Goal: Task Accomplishment & Management: Complete application form

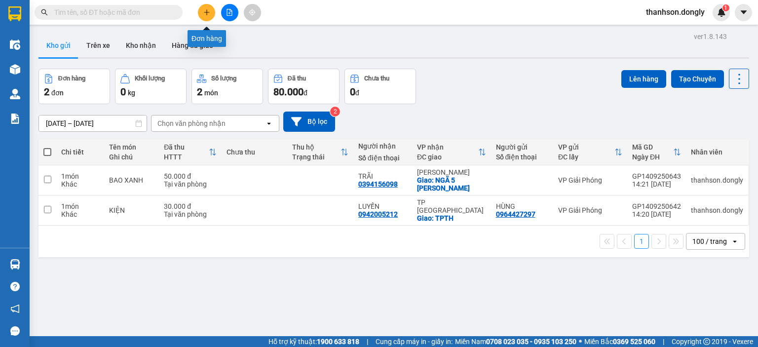
click at [210, 13] on icon "plus" at bounding box center [206, 12] width 7 height 7
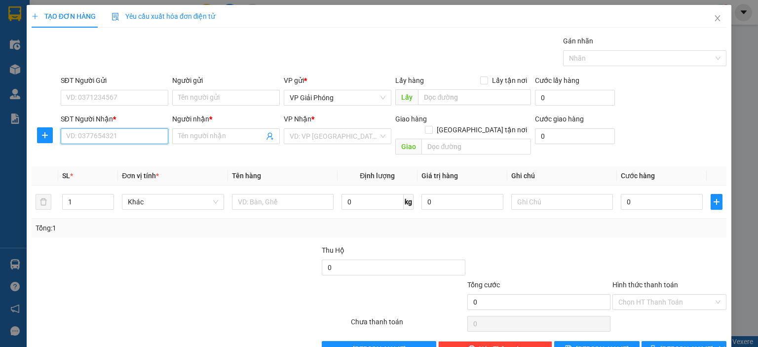
click at [112, 132] on input "SĐT Người Nhận *" at bounding box center [115, 136] width 108 height 16
type input "0919692887"
click at [117, 155] on div "0919692887 - KỶ MẠNH" at bounding box center [113, 155] width 95 height 11
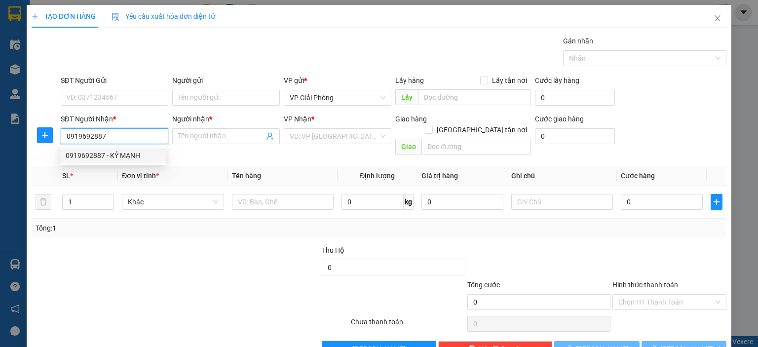
type input "KỶ MẠNH"
checkbox input "true"
type input "[GEOGRAPHIC_DATA]"
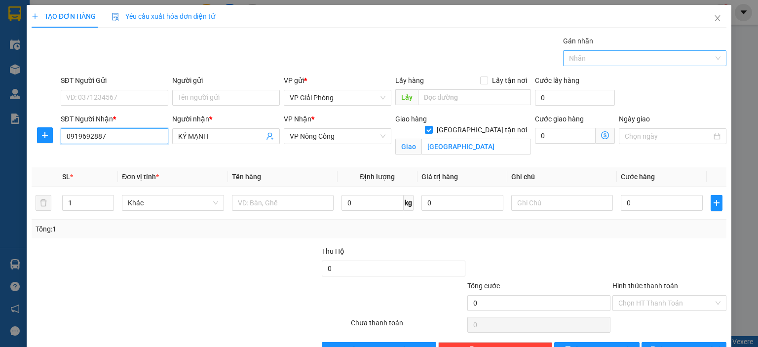
click at [583, 54] on div at bounding box center [639, 58] width 148 height 12
type input "0919692887"
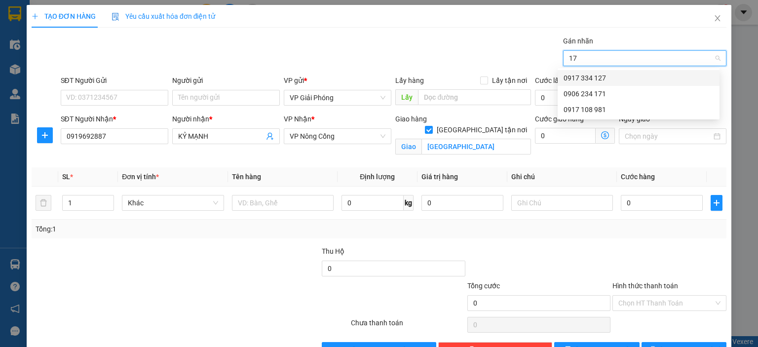
type input "171"
click at [604, 77] on div "0906 234 171" at bounding box center [638, 78] width 150 height 11
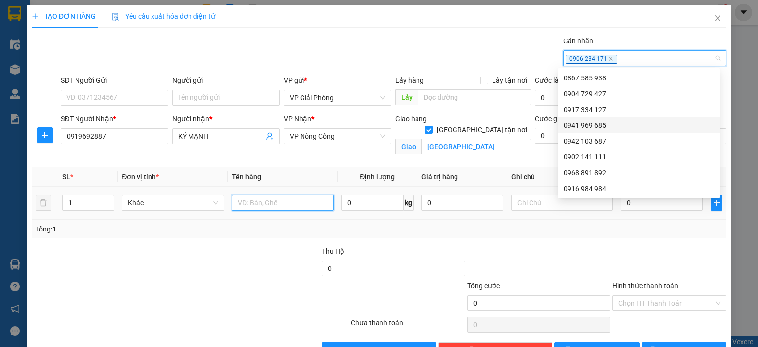
click at [254, 203] on input "text" at bounding box center [283, 203] width 102 height 16
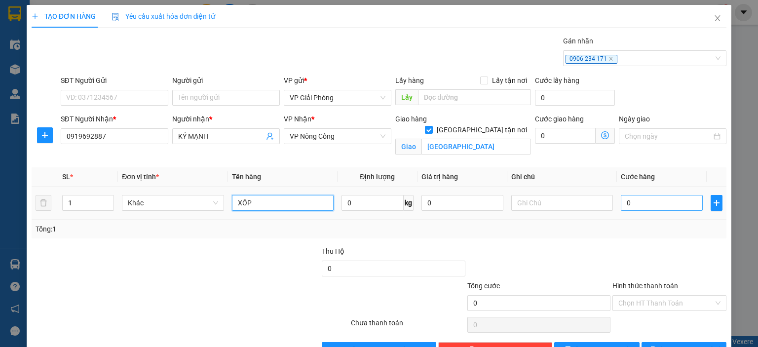
type input "XỐP"
click at [647, 199] on input "0" at bounding box center [661, 203] width 82 height 16
click at [92, 200] on input "1" at bounding box center [88, 202] width 51 height 15
type input "2"
click at [110, 197] on span "up" at bounding box center [109, 200] width 6 height 6
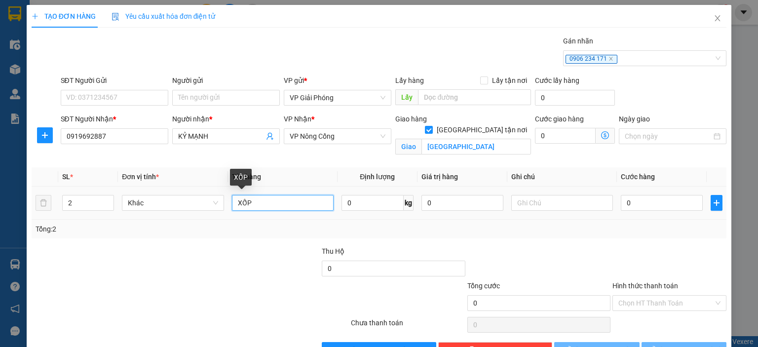
click at [256, 204] on input "XỐP" at bounding box center [283, 203] width 102 height 16
type input "X"
type input "KIỆN"
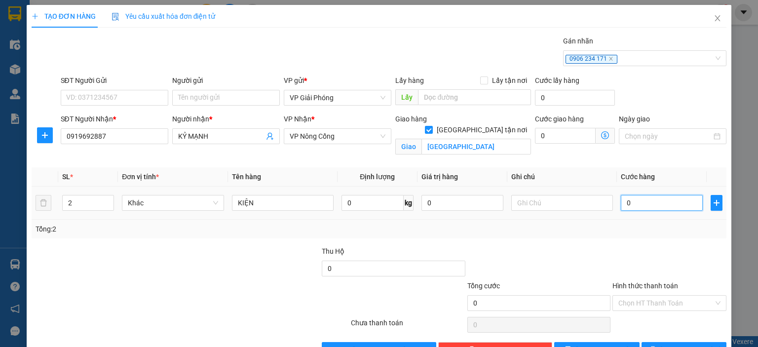
click at [655, 203] on input "0" at bounding box center [661, 203] width 82 height 16
type input "1"
type input "10"
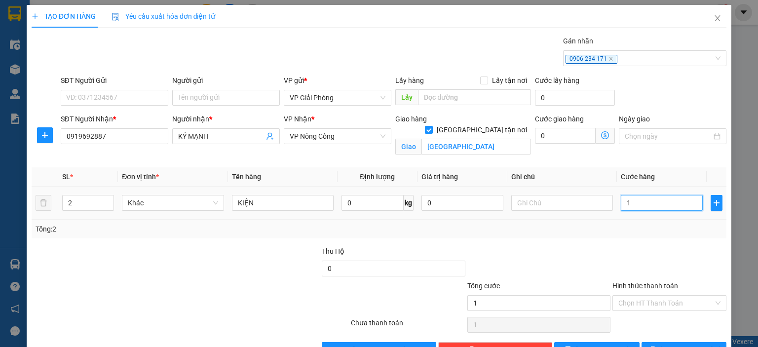
type input "10"
type input "100"
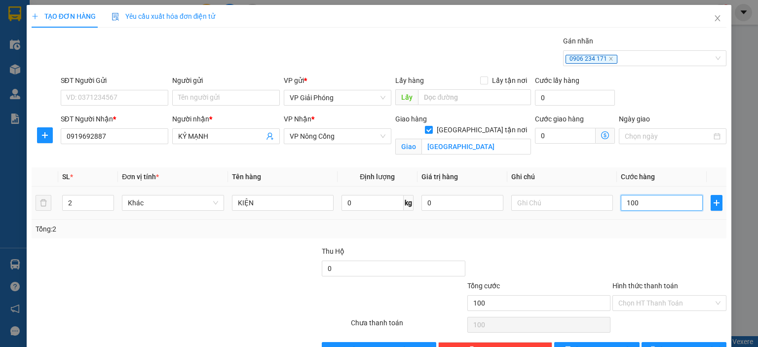
type input "1.000"
type input "100"
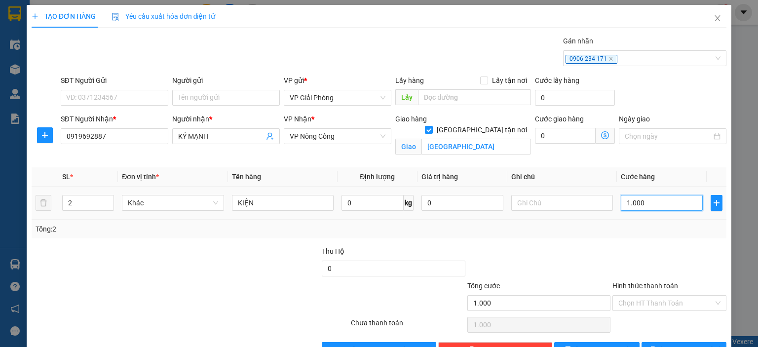
type input "100"
type input "100.000"
click at [655, 299] on input "Hình thức thanh toán" at bounding box center [665, 302] width 95 height 15
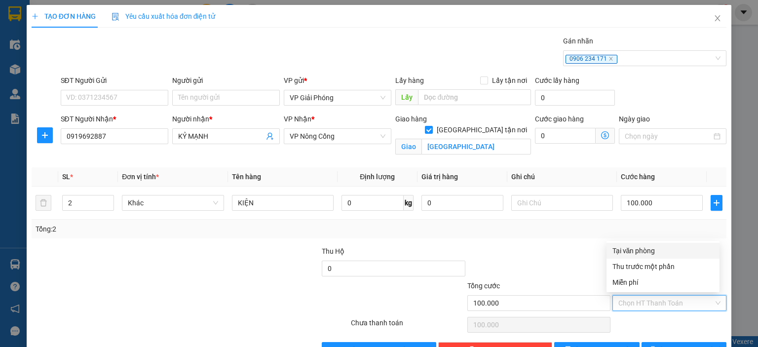
click at [650, 251] on div "Tại văn phòng" at bounding box center [662, 250] width 101 height 11
type input "0"
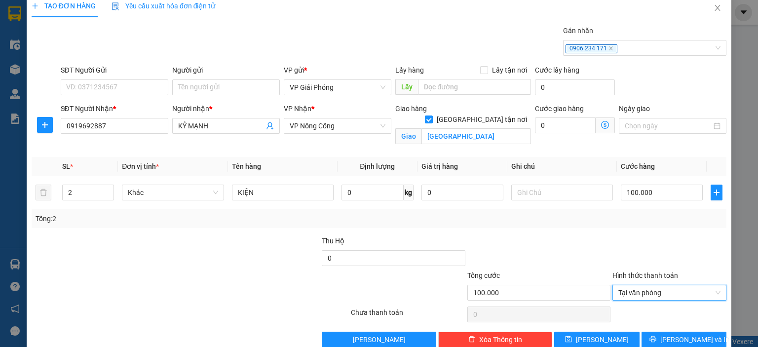
scroll to position [29, 0]
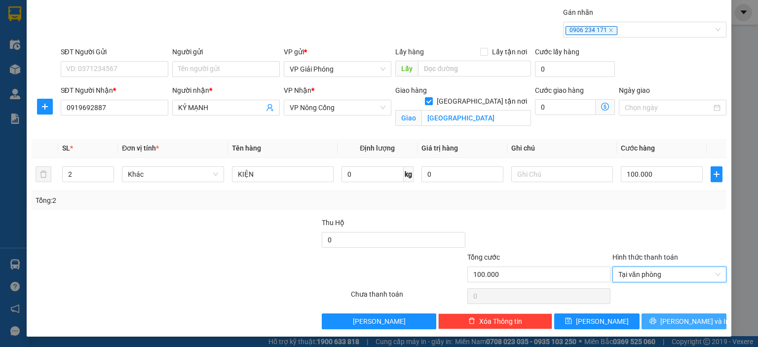
click at [676, 317] on span "[PERSON_NAME] và In" at bounding box center [694, 321] width 69 height 11
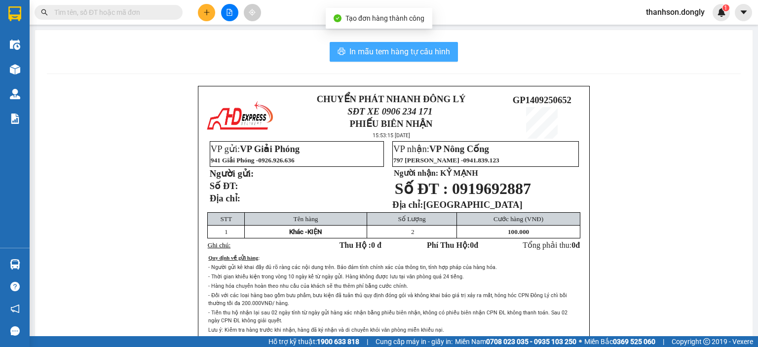
click at [414, 54] on span "In mẫu tem hàng tự cấu hình" at bounding box center [399, 51] width 101 height 12
